Goal: Contribute content: Contribute content

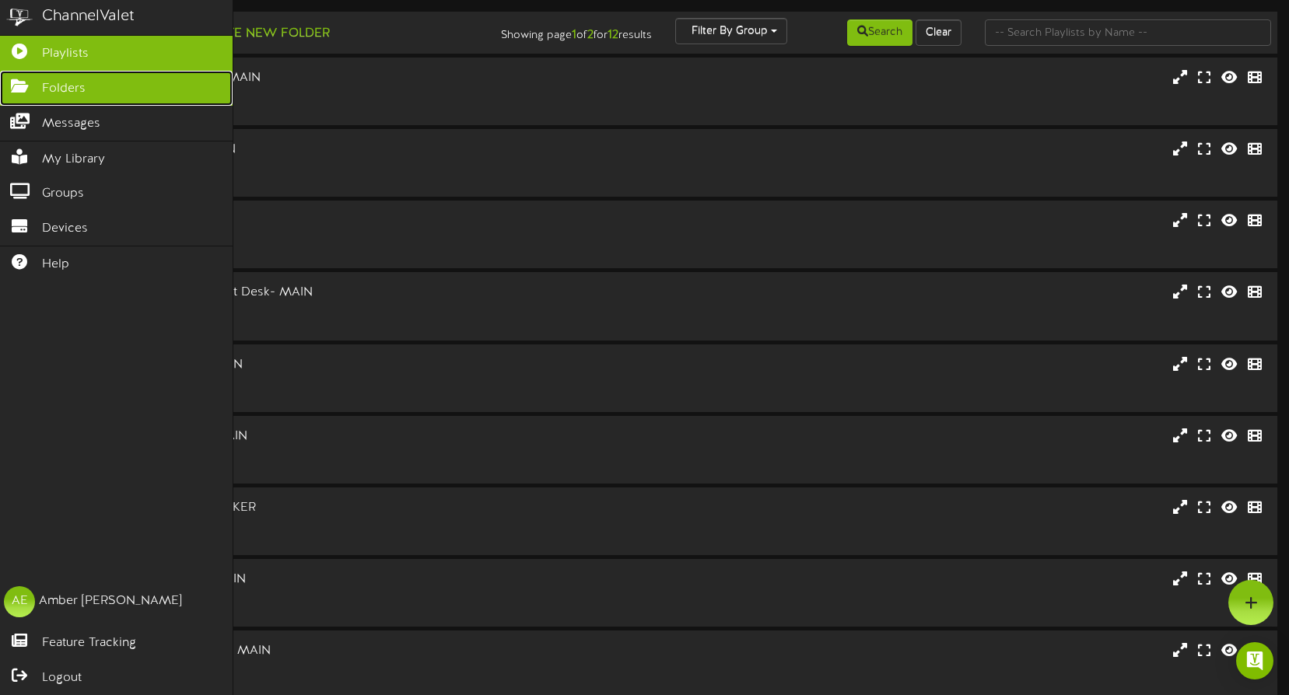
click at [24, 80] on icon at bounding box center [19, 85] width 39 height 12
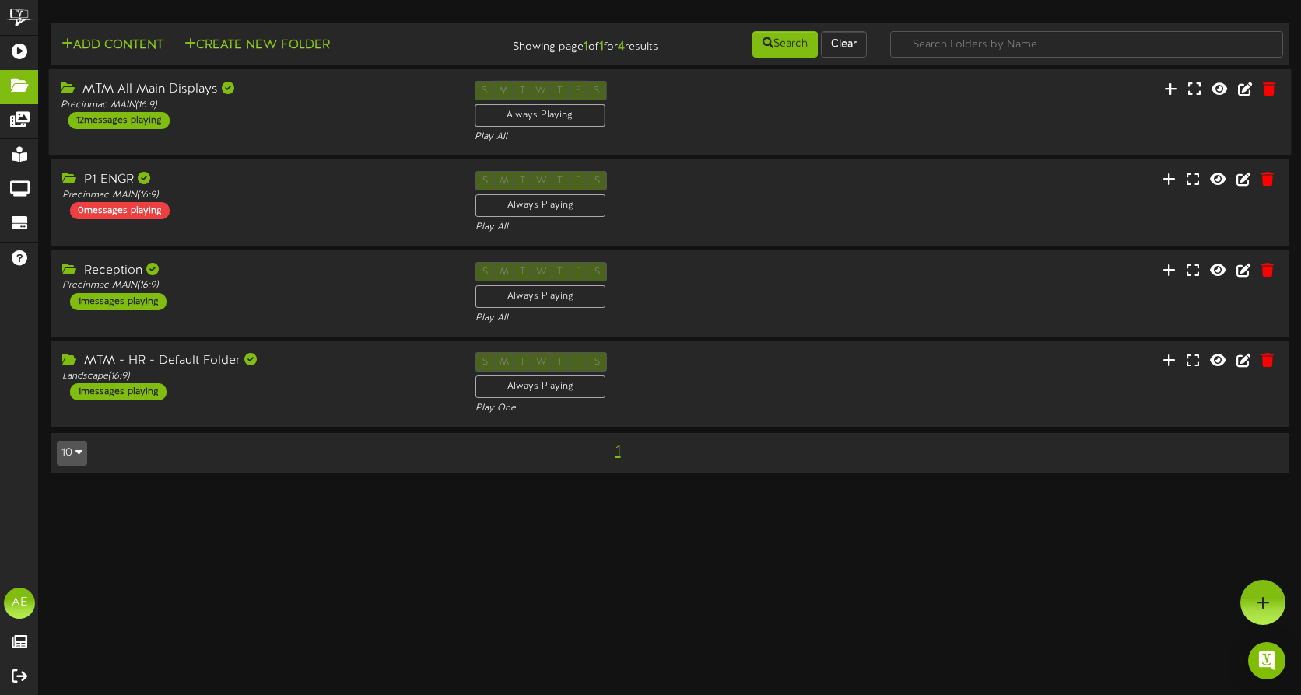
drag, startPoint x: 259, startPoint y: 121, endPoint x: 461, endPoint y: 142, distance: 203.4
click at [259, 121] on div "MTM All Main Displays Precinmac MAIN ( 16:9 ) 12 messages playing" at bounding box center [256, 105] width 414 height 48
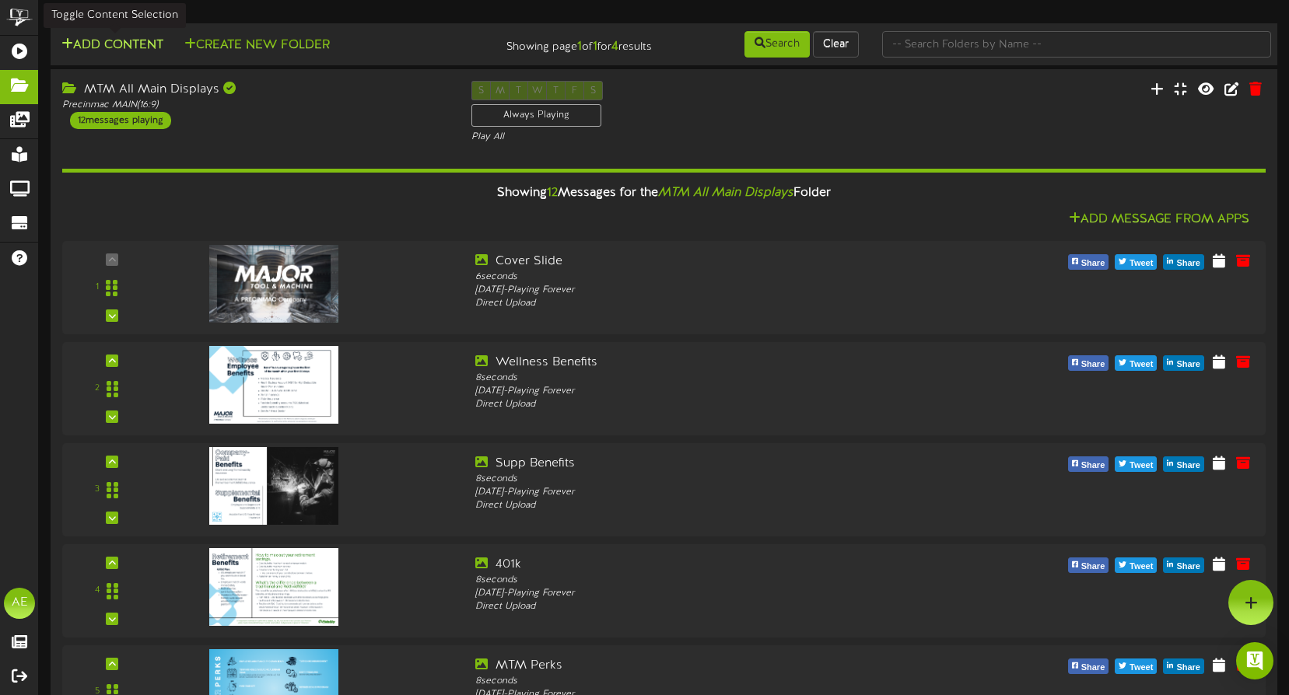
click at [108, 44] on button "Add Content" at bounding box center [112, 45] width 111 height 19
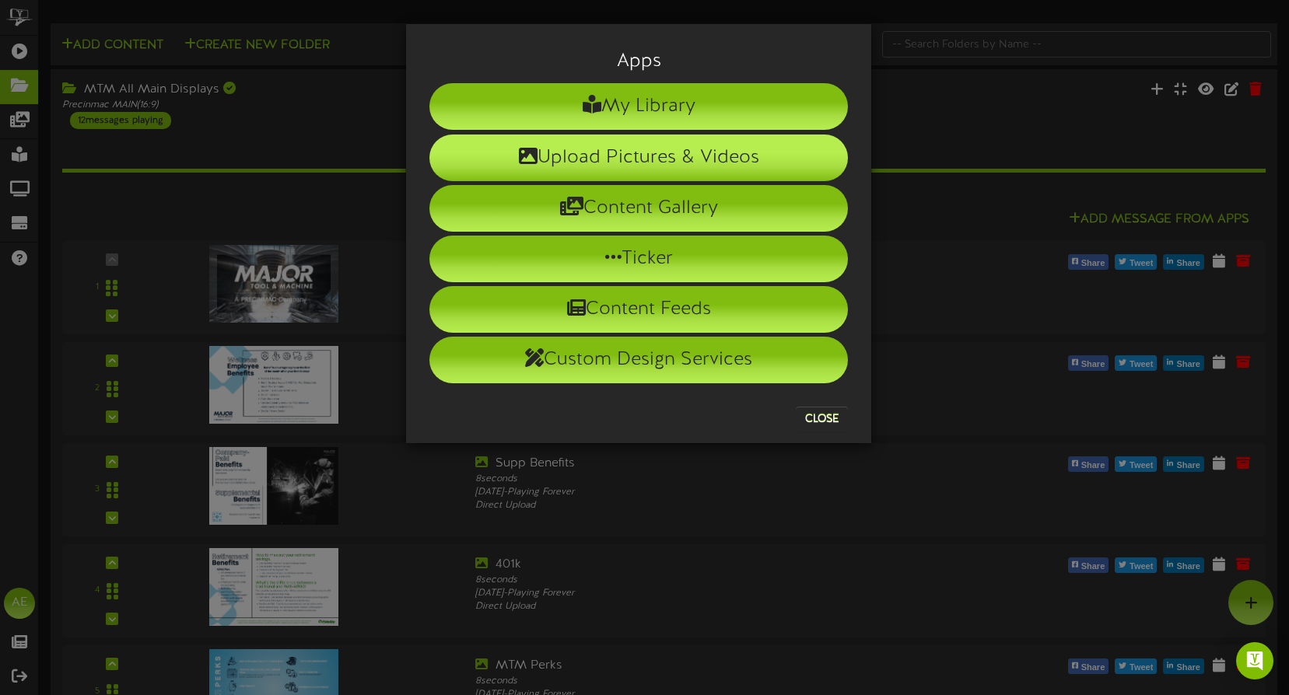
click at [559, 161] on li "Upload Pictures & Videos" at bounding box center [638, 158] width 419 height 47
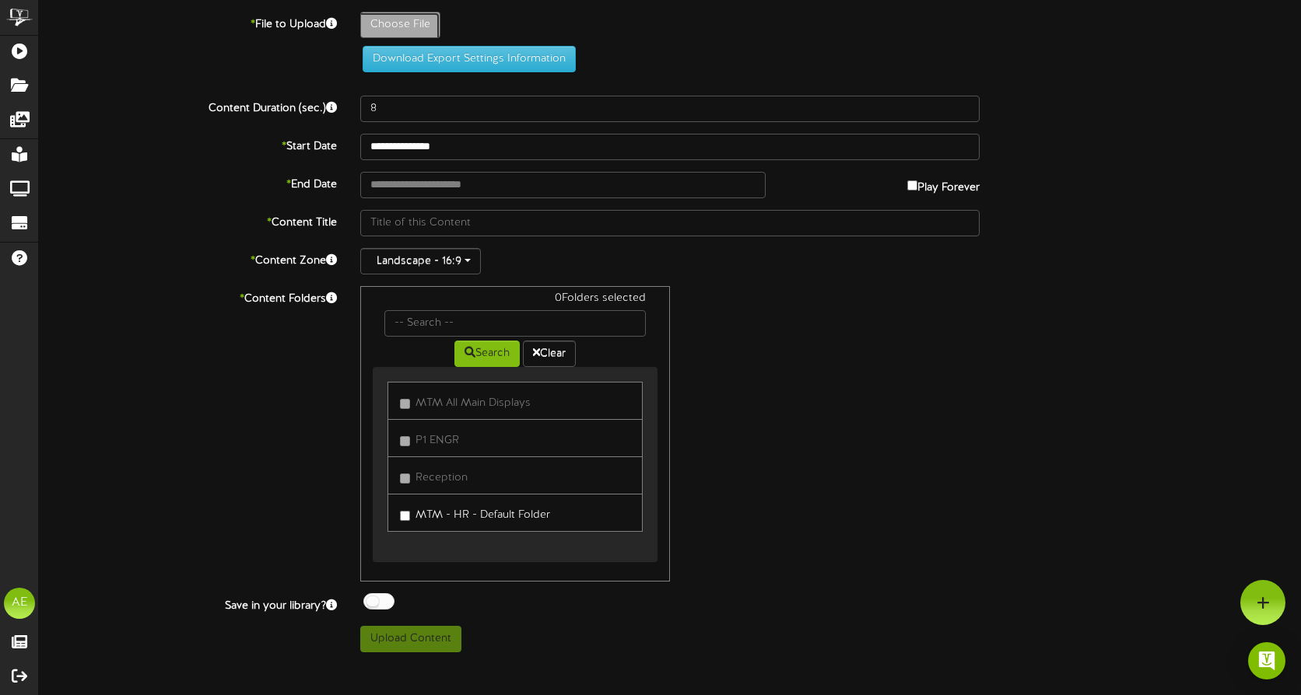
type input "**********"
type input "ChiliSoupCookoff"
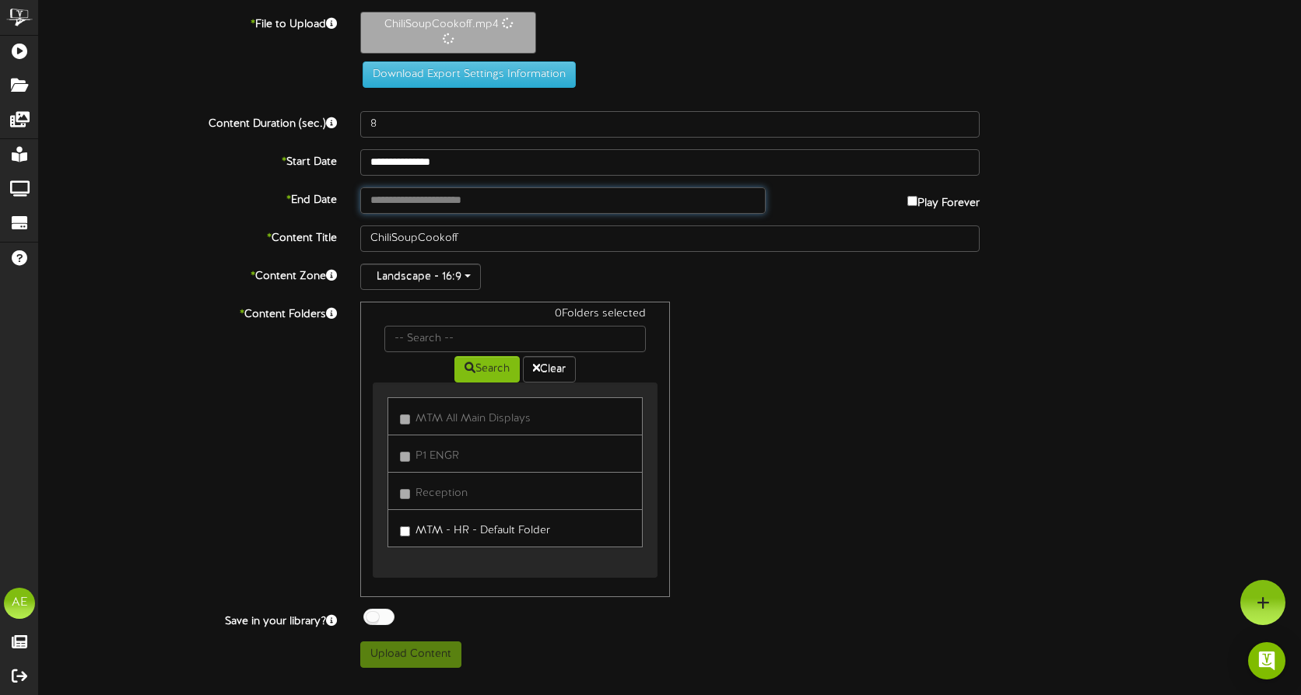
click at [439, 201] on input "text" at bounding box center [562, 200] width 405 height 26
type input "**********"
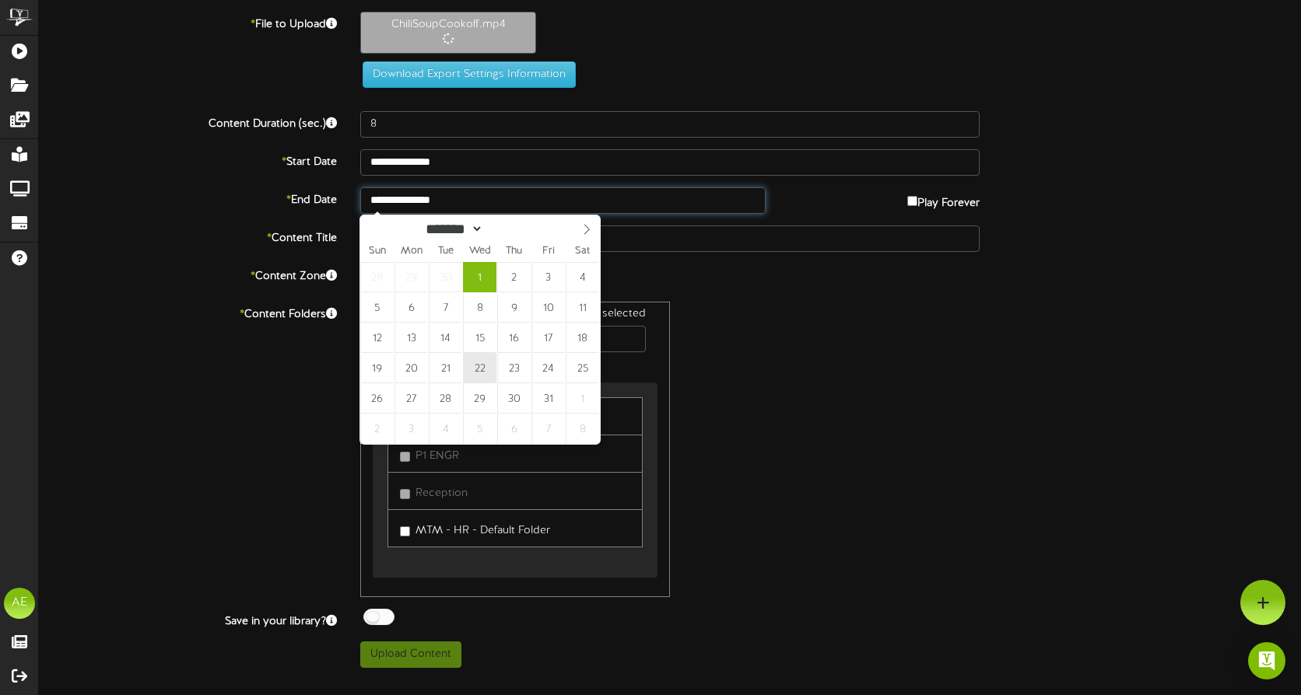
type input "26"
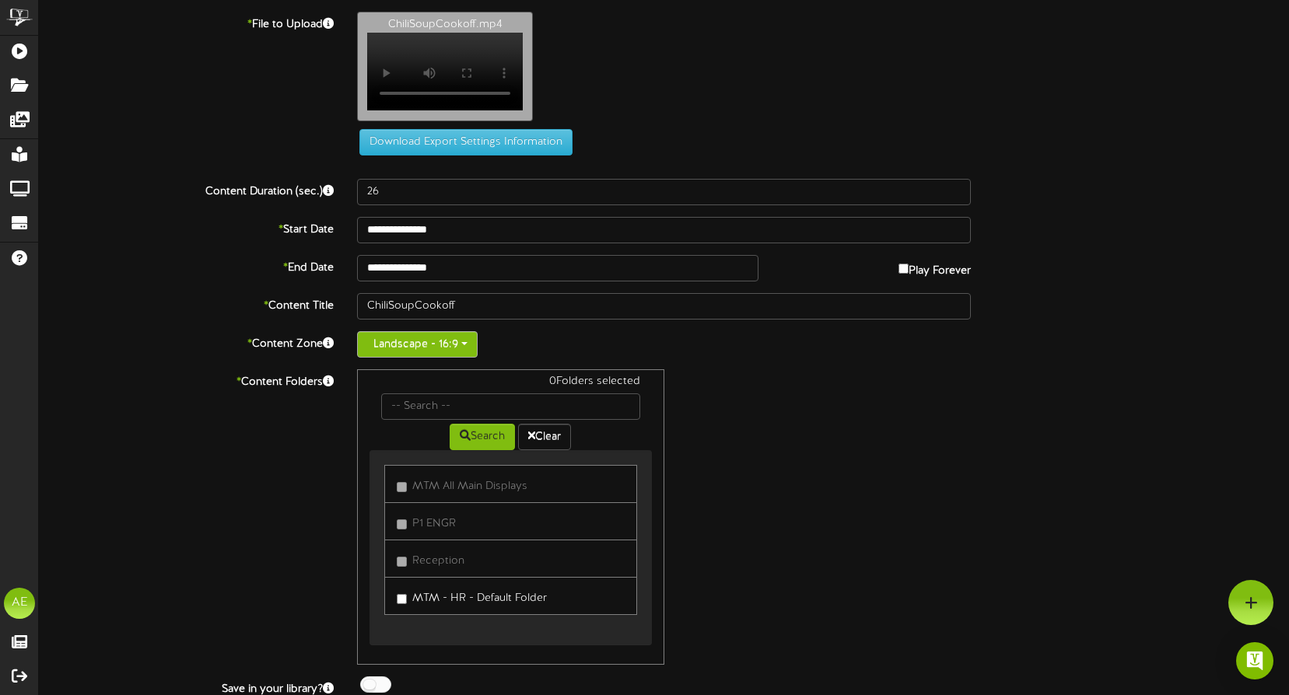
click at [464, 351] on button "Landscape - 16:9" at bounding box center [417, 344] width 121 height 26
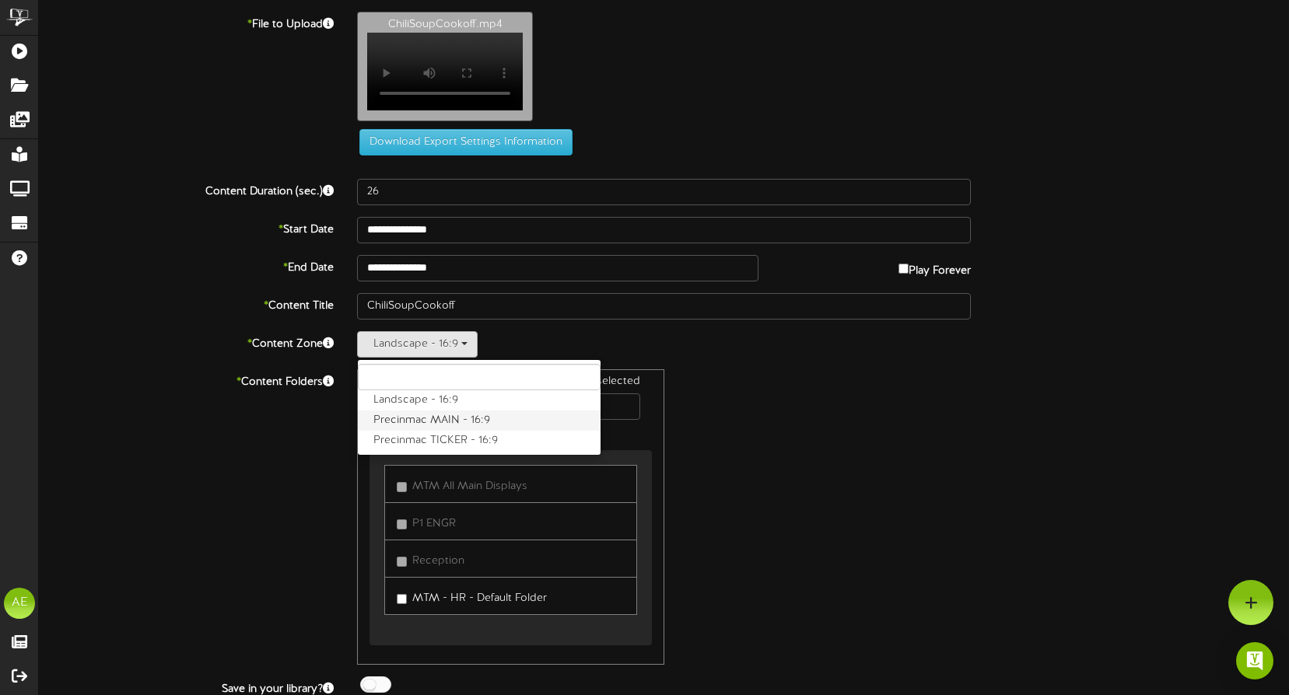
click at [460, 429] on label "Precinmac MAIN - 16:9" at bounding box center [479, 421] width 243 height 20
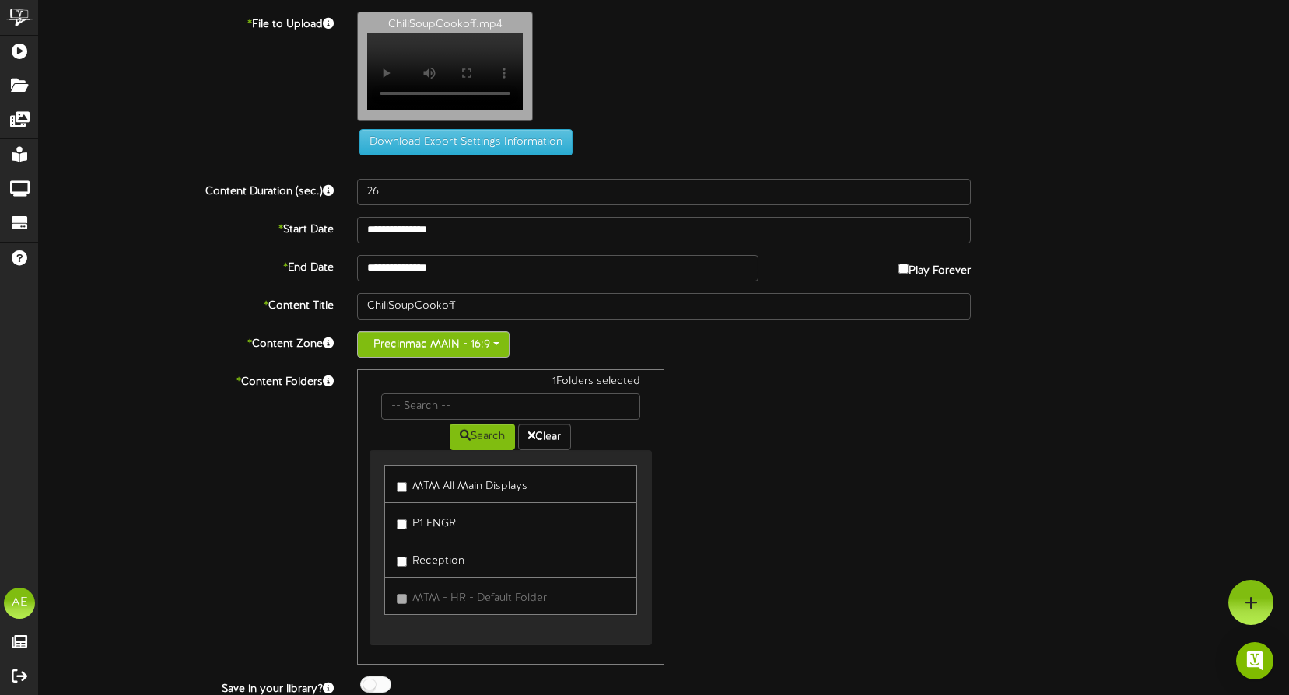
click at [499, 345] on span "button" at bounding box center [496, 343] width 6 height 3
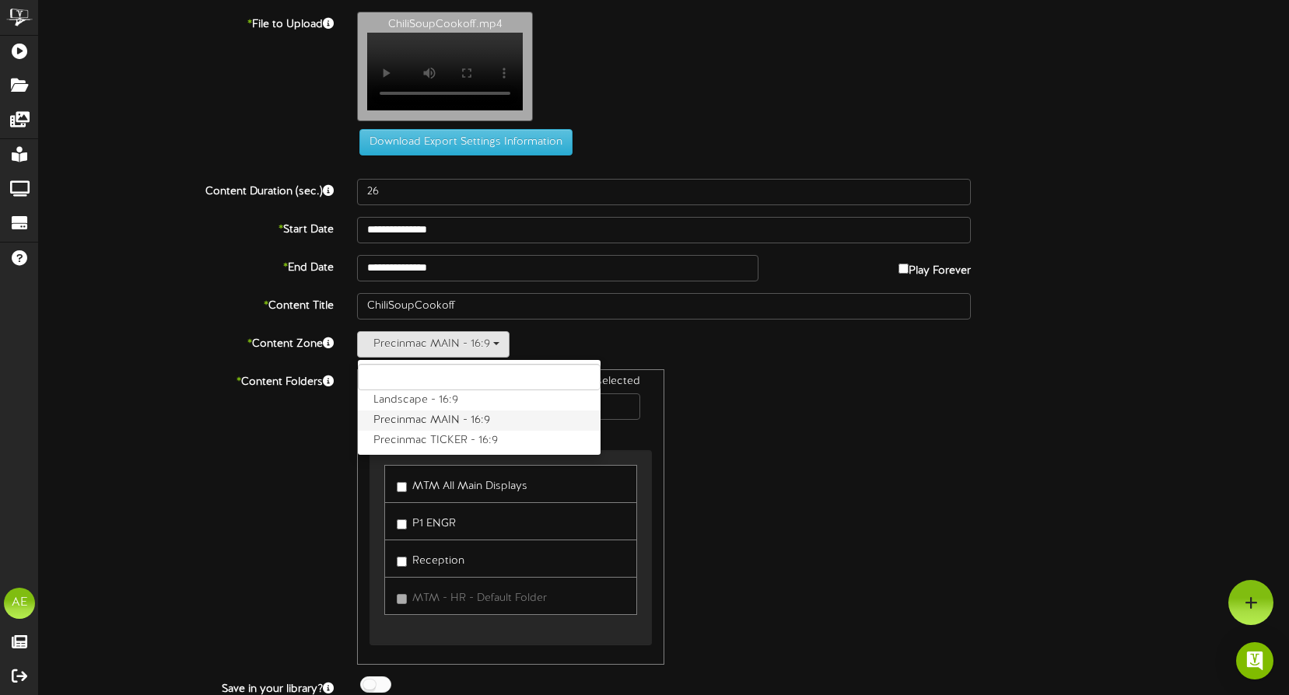
click at [450, 420] on label "Precinmac MAIN - 16:9" at bounding box center [479, 421] width 243 height 20
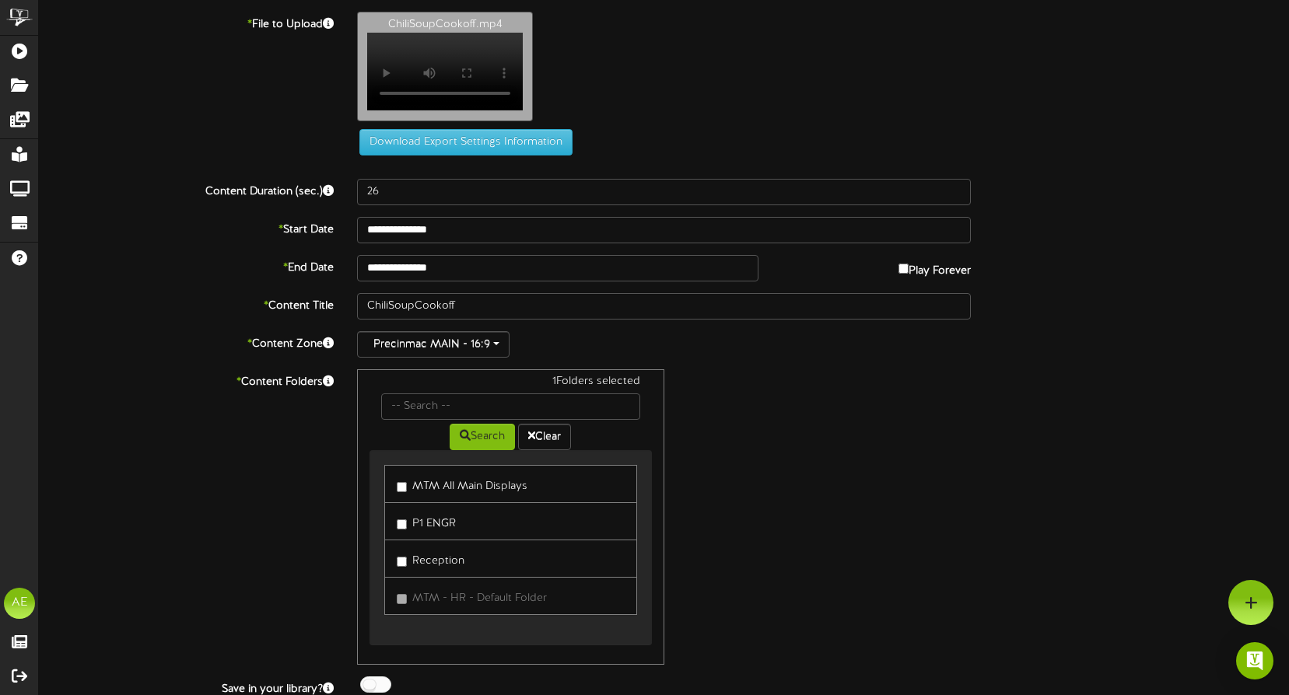
click at [769, 469] on div "1 Folders selected Search Clear MTM All Main Displays P1 ENGR Reception" at bounding box center [663, 517] width 637 height 296
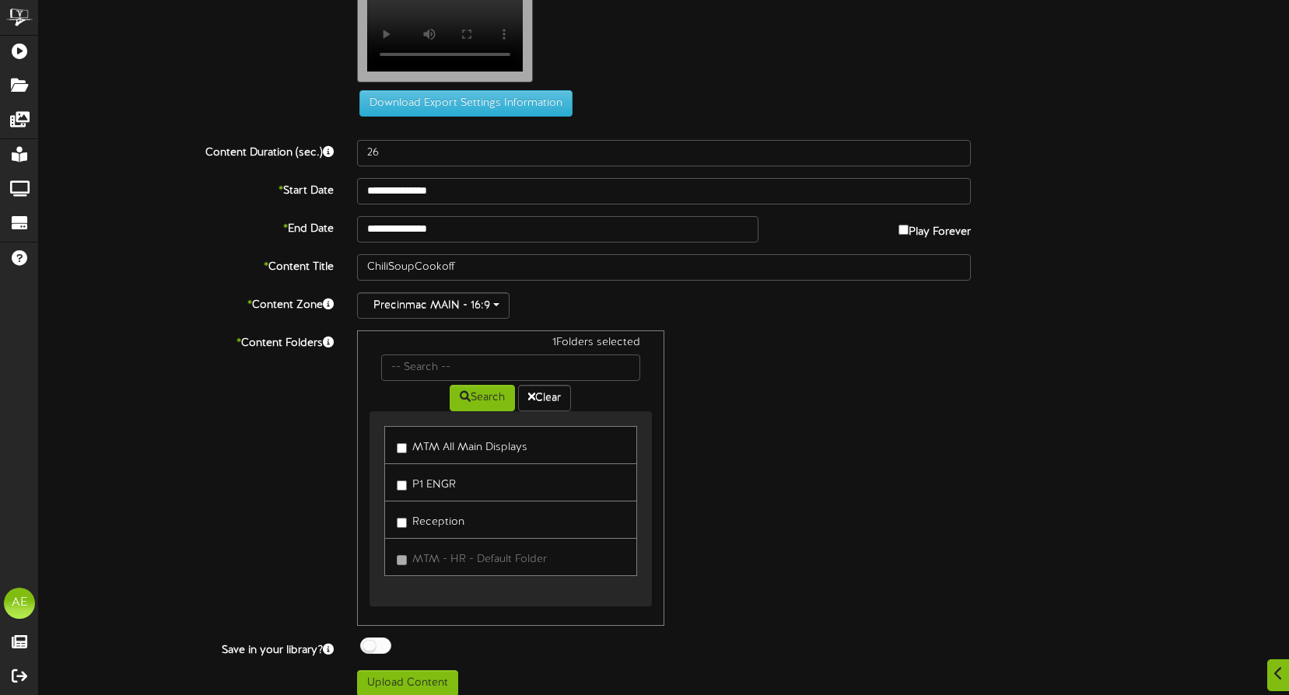
scroll to position [61, 0]
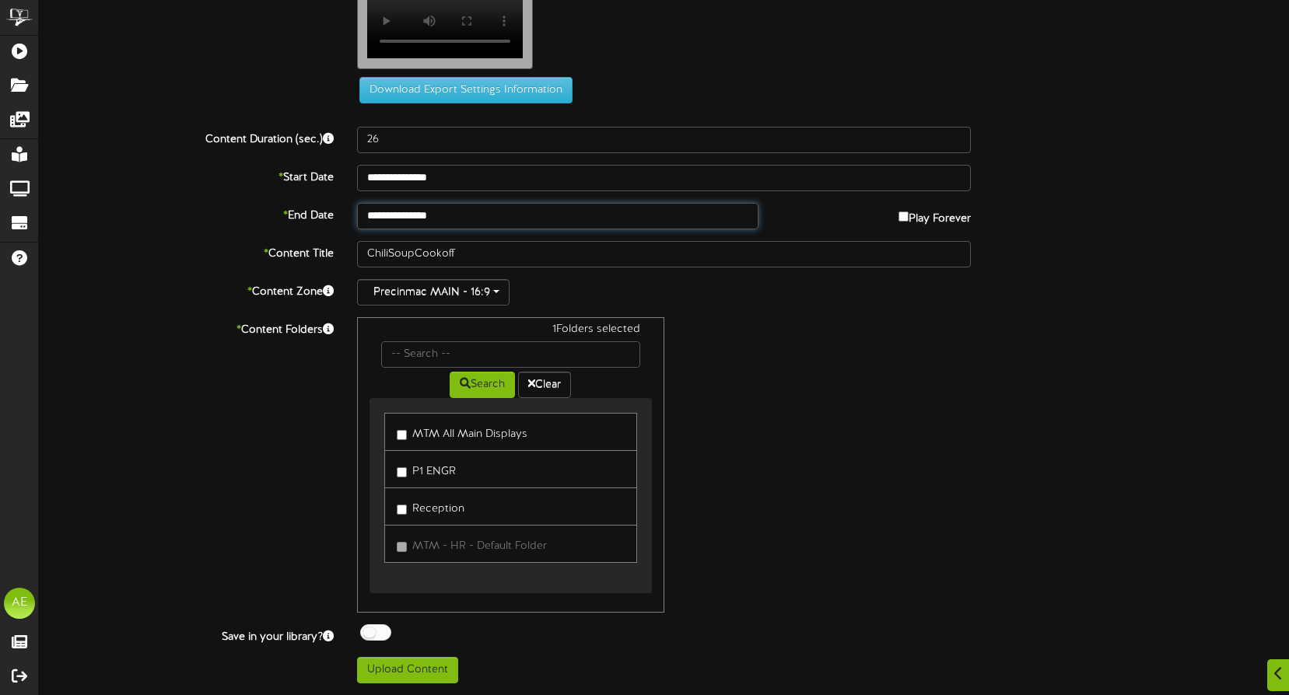
click at [464, 215] on input "**********" at bounding box center [557, 216] width 401 height 26
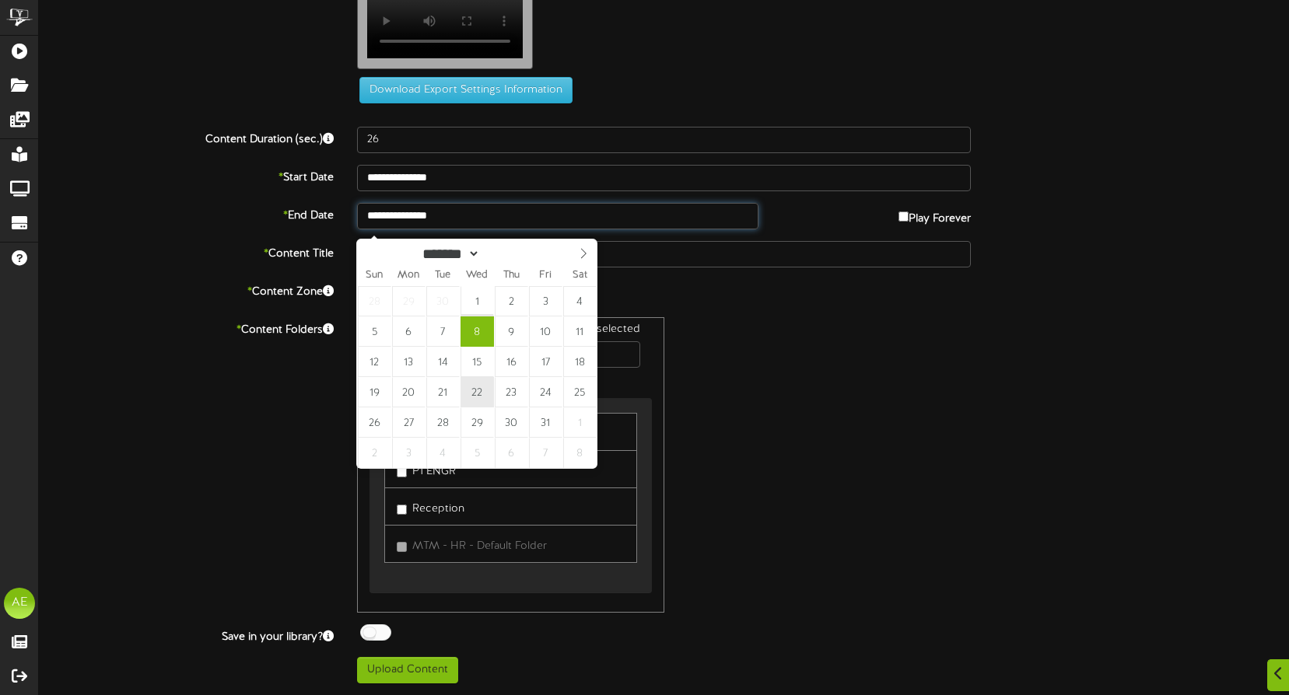
type input "**********"
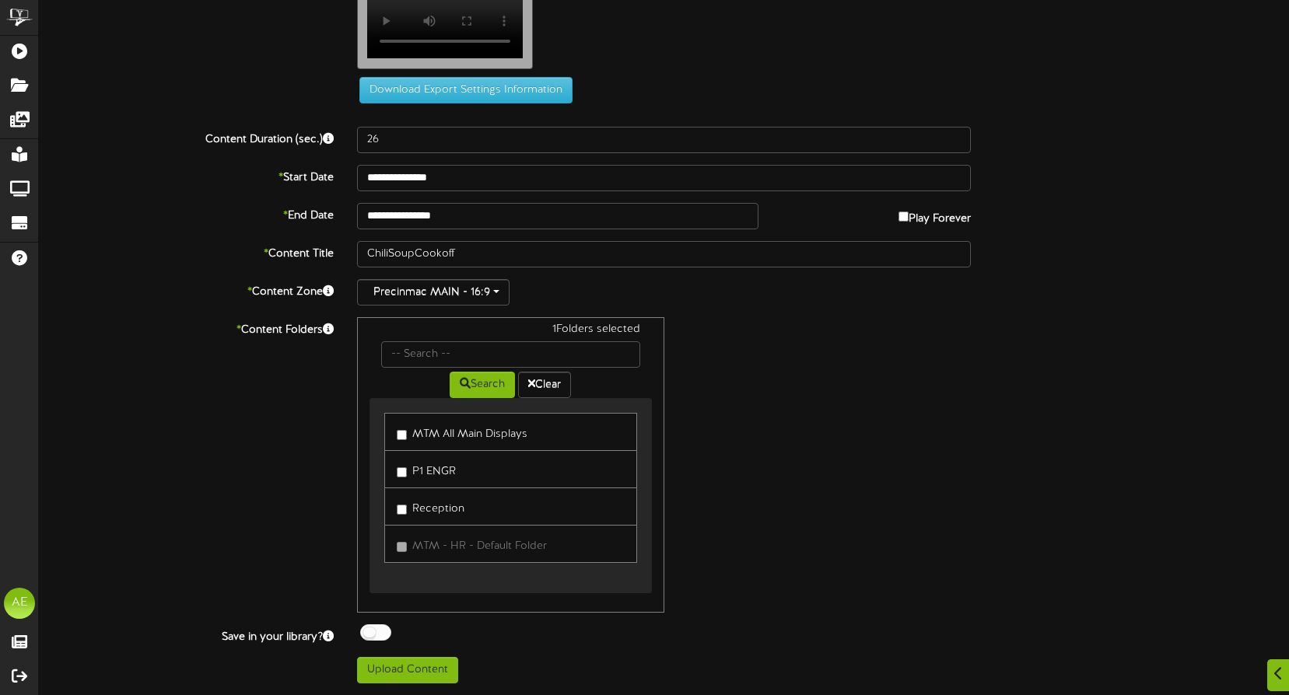
click at [833, 445] on div "1 Folders selected Search Clear MTM All Main Displays P1 ENGR Reception" at bounding box center [663, 465] width 637 height 296
drag, startPoint x: 417, startPoint y: 671, endPoint x: 797, endPoint y: 596, distance: 387.7
click at [420, 669] on button "Upload Content" at bounding box center [407, 670] width 101 height 26
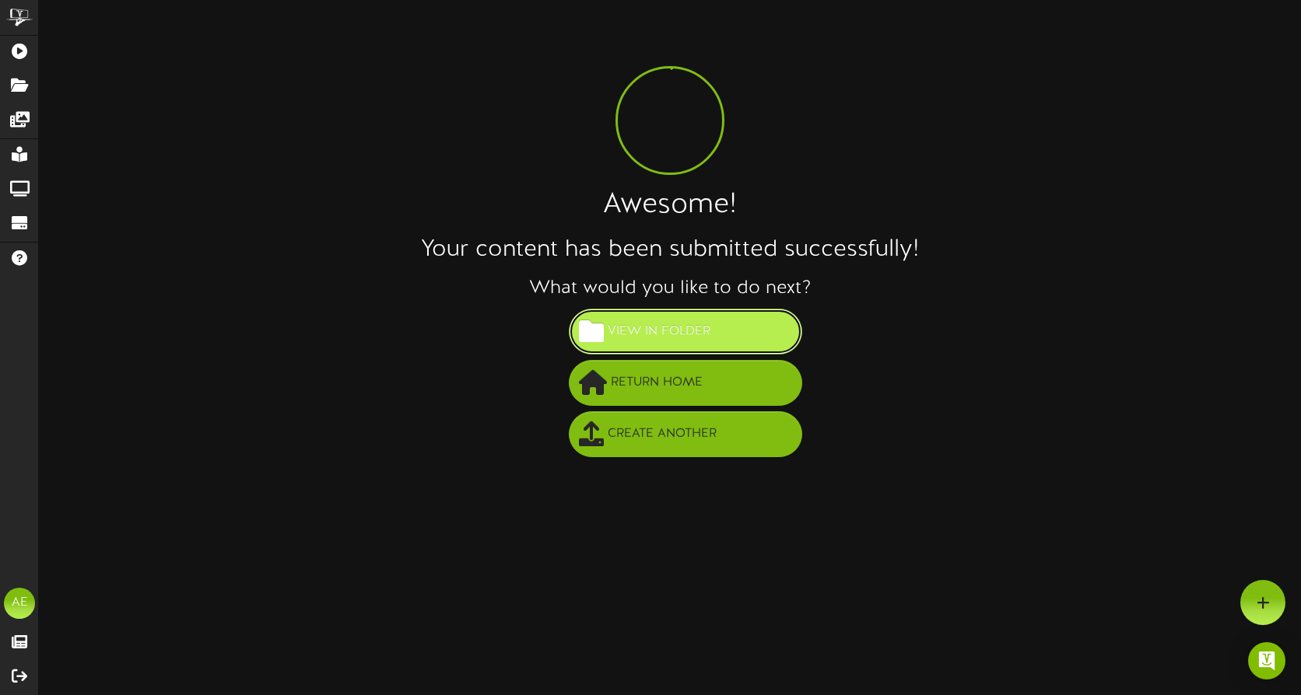
click at [710, 345] on span "View in Folder" at bounding box center [659, 332] width 110 height 26
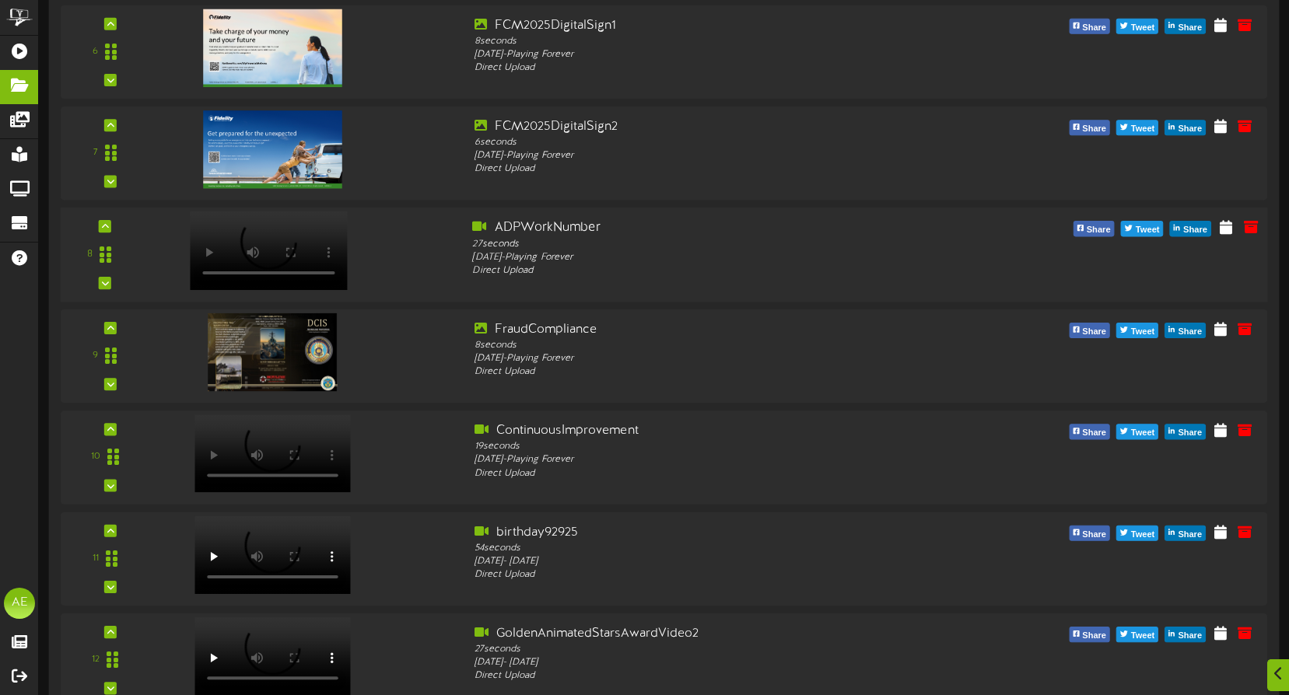
scroll to position [876, 0]
